Goal: Information Seeking & Learning: Learn about a topic

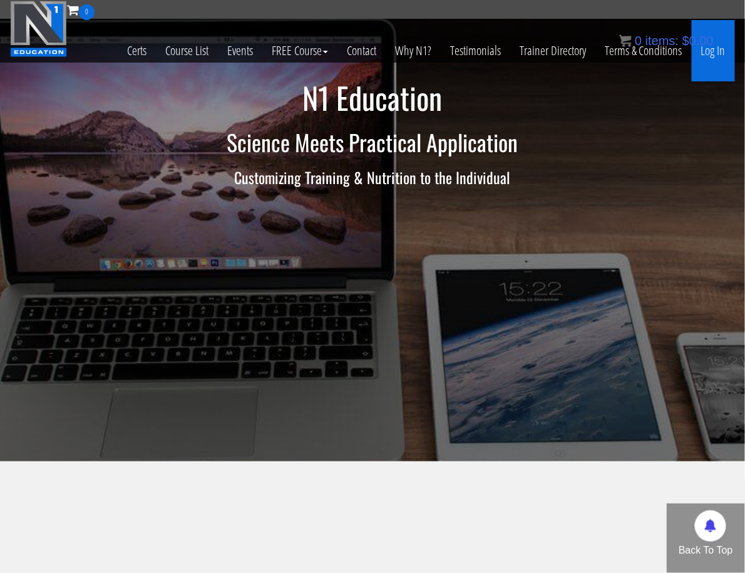
click at [720, 52] on link "Log In" at bounding box center [713, 50] width 43 height 61
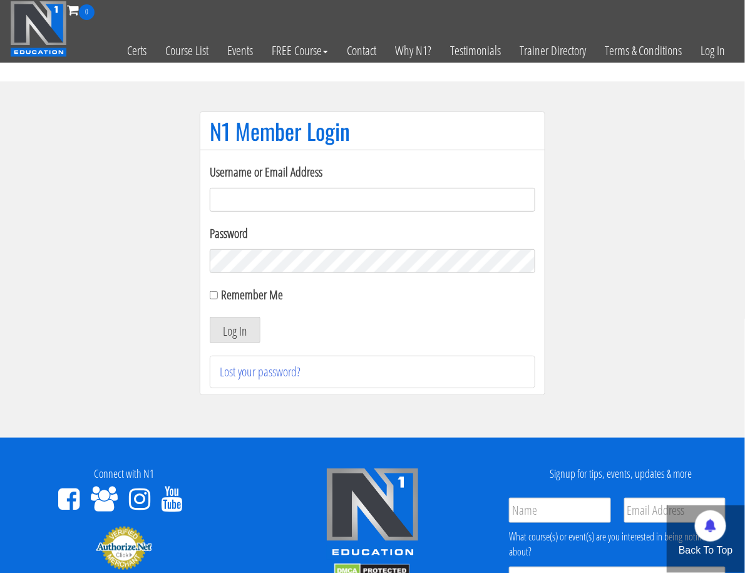
type input "me344529@gmail.com"
click at [236, 329] on button "Log In" at bounding box center [235, 330] width 51 height 26
click at [211, 295] on input "Remember Me" at bounding box center [214, 295] width 8 height 8
checkbox input "true"
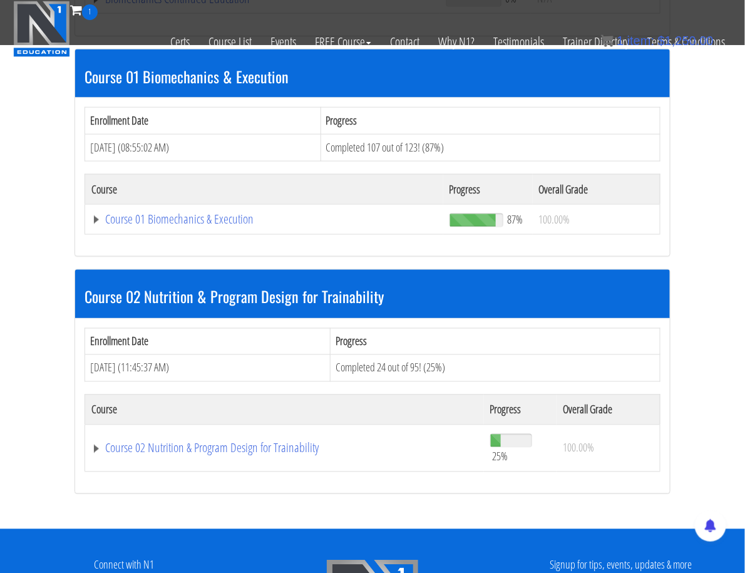
scroll to position [380, 0]
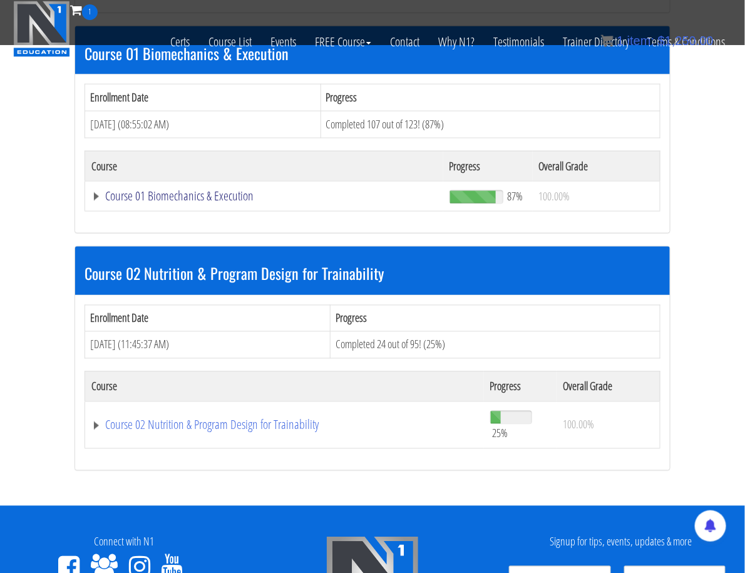
click at [103, 192] on link "Course 01 Biomechanics & Execution" at bounding box center [264, 196] width 346 height 13
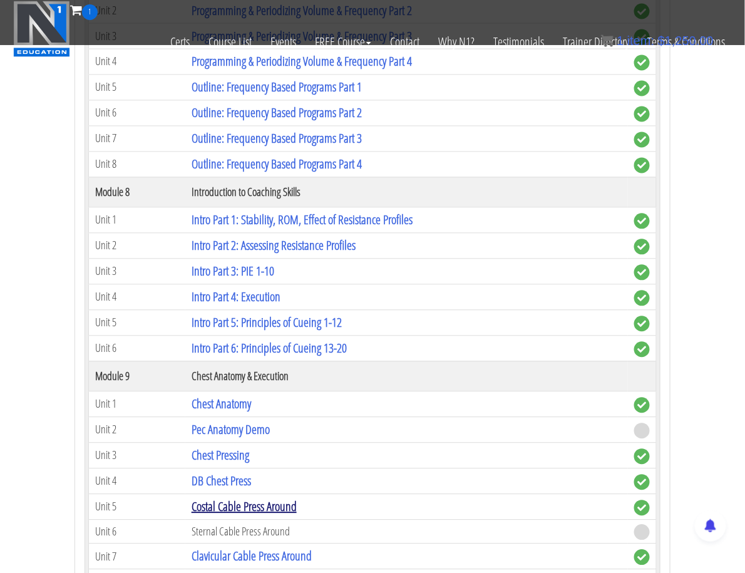
scroll to position [1861, 0]
click at [239, 422] on link "Pec Anatomy Demo" at bounding box center [231, 430] width 78 height 17
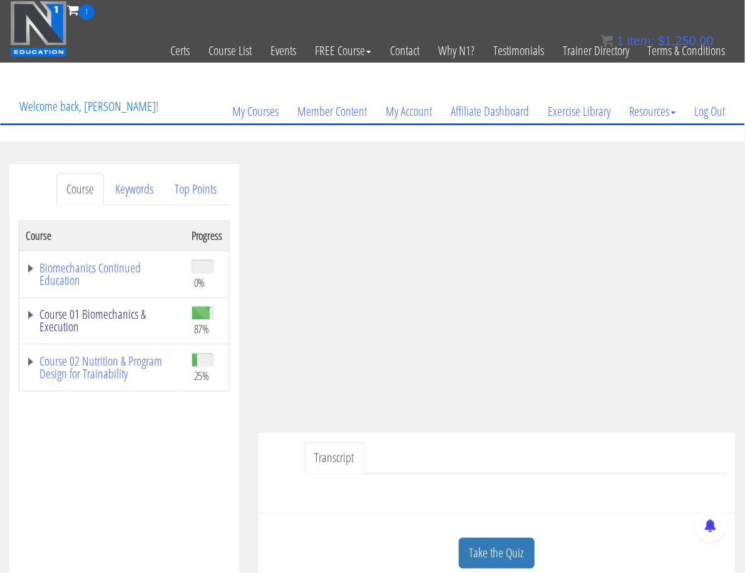
click at [26, 333] on link "Course 01 Biomechanics & Execution" at bounding box center [102, 320] width 153 height 25
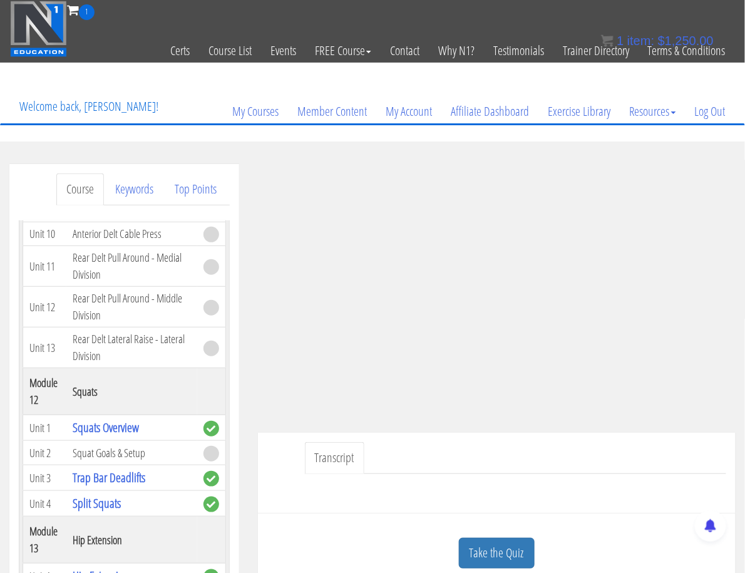
scroll to position [3337, 0]
